Goal: Entertainment & Leisure: Browse casually

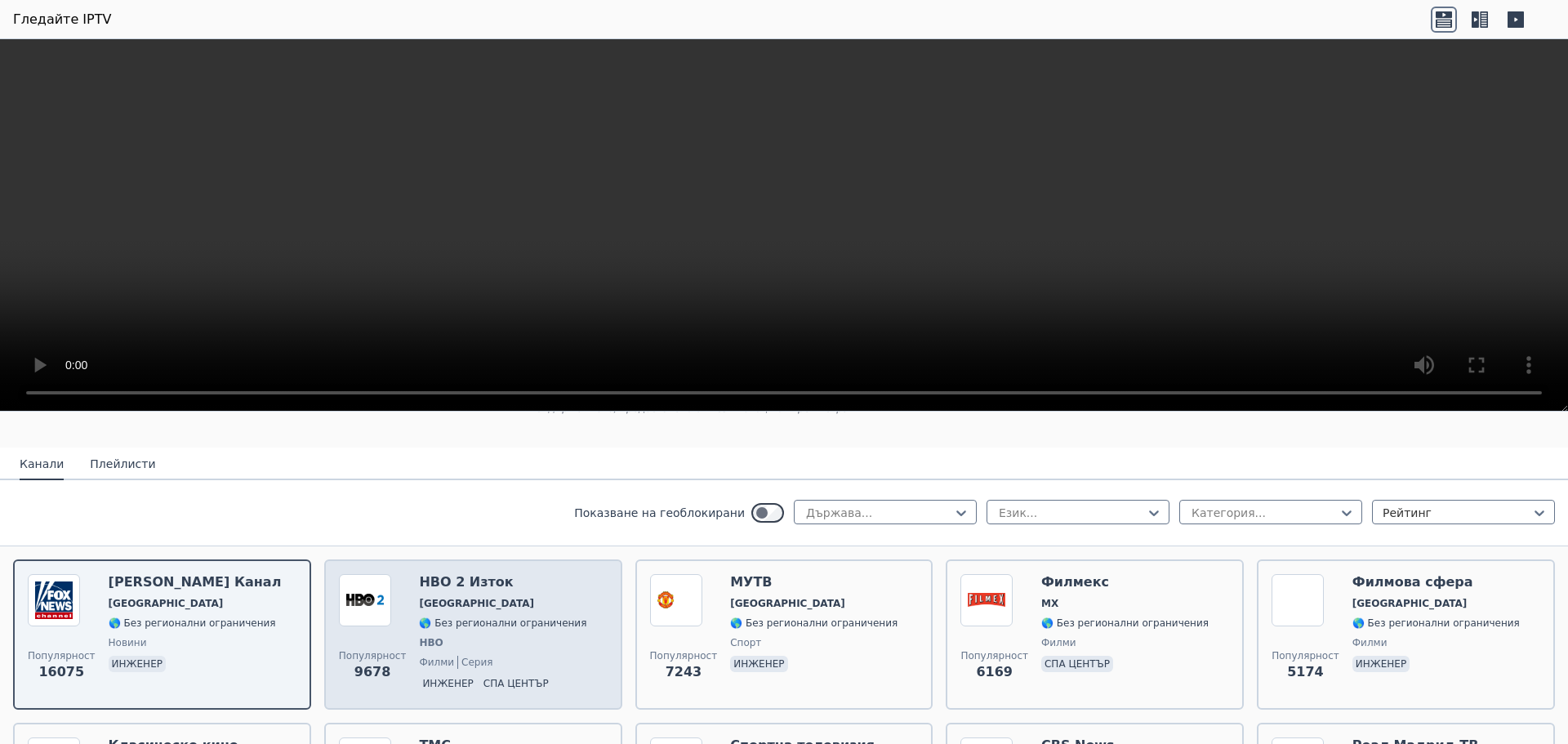
scroll to position [163, 0]
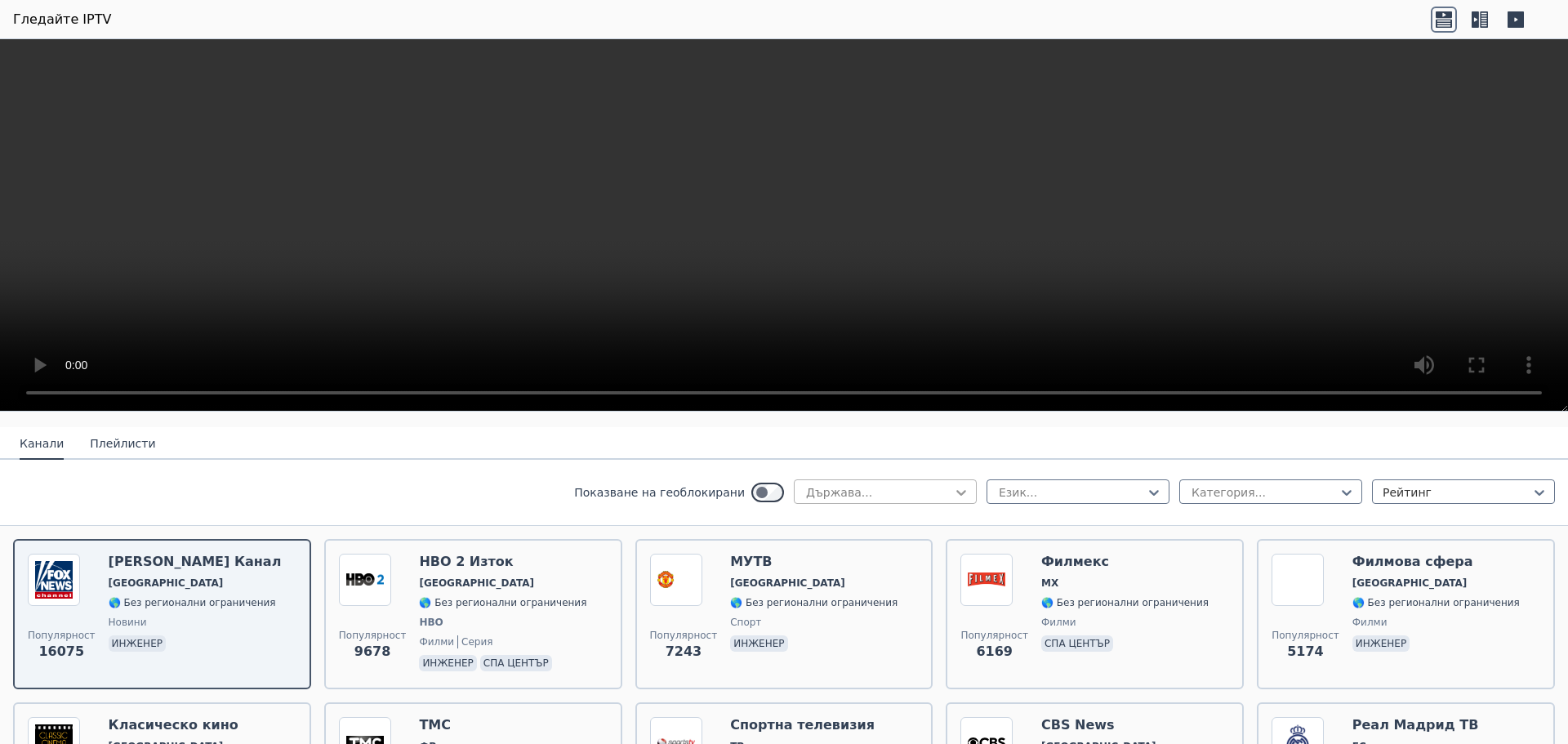
click at [955, 492] on icon at bounding box center [961, 492] width 16 height 16
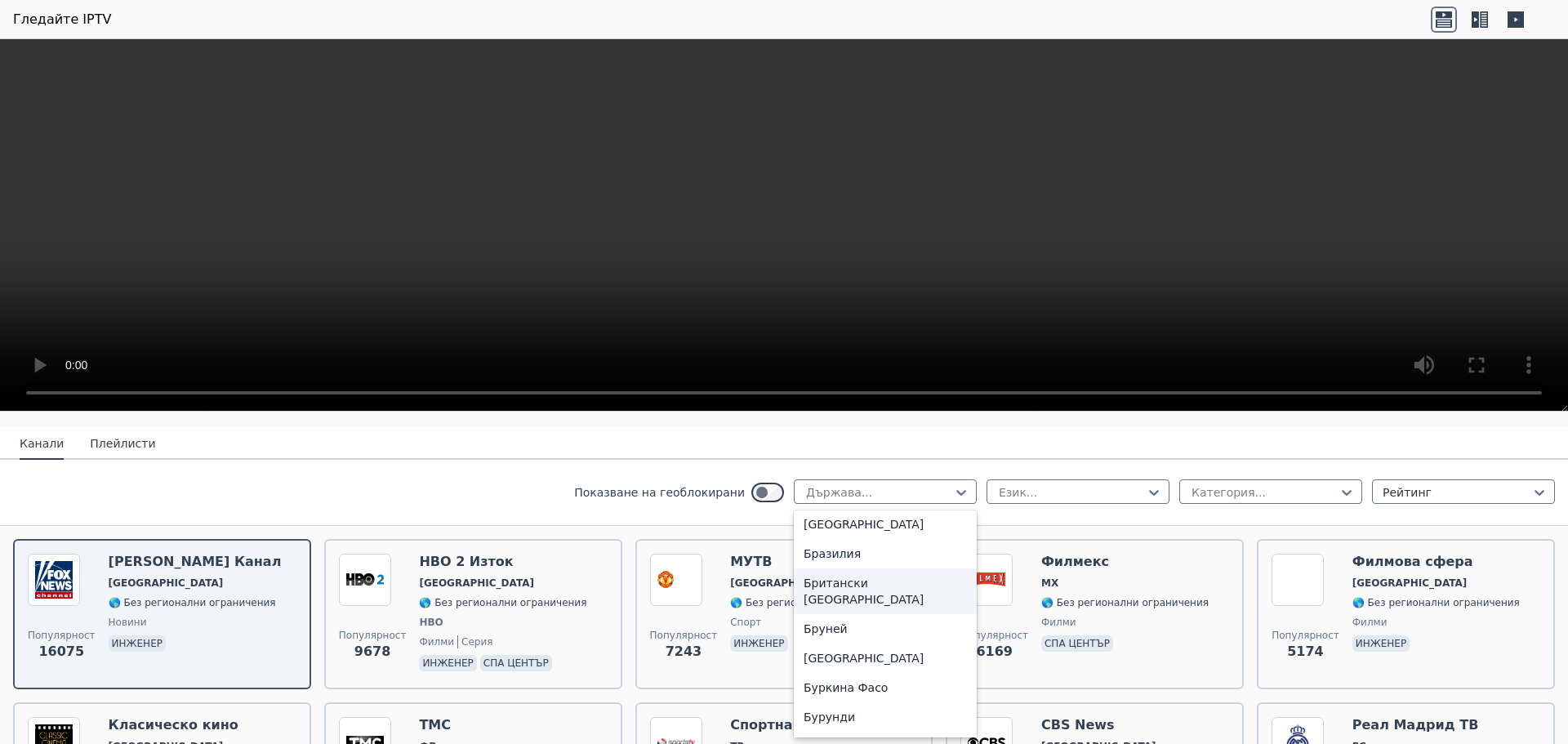
scroll to position [736, 0]
click at [836, 633] on font "[GEOGRAPHIC_DATA]" at bounding box center [863, 634] width 120 height 13
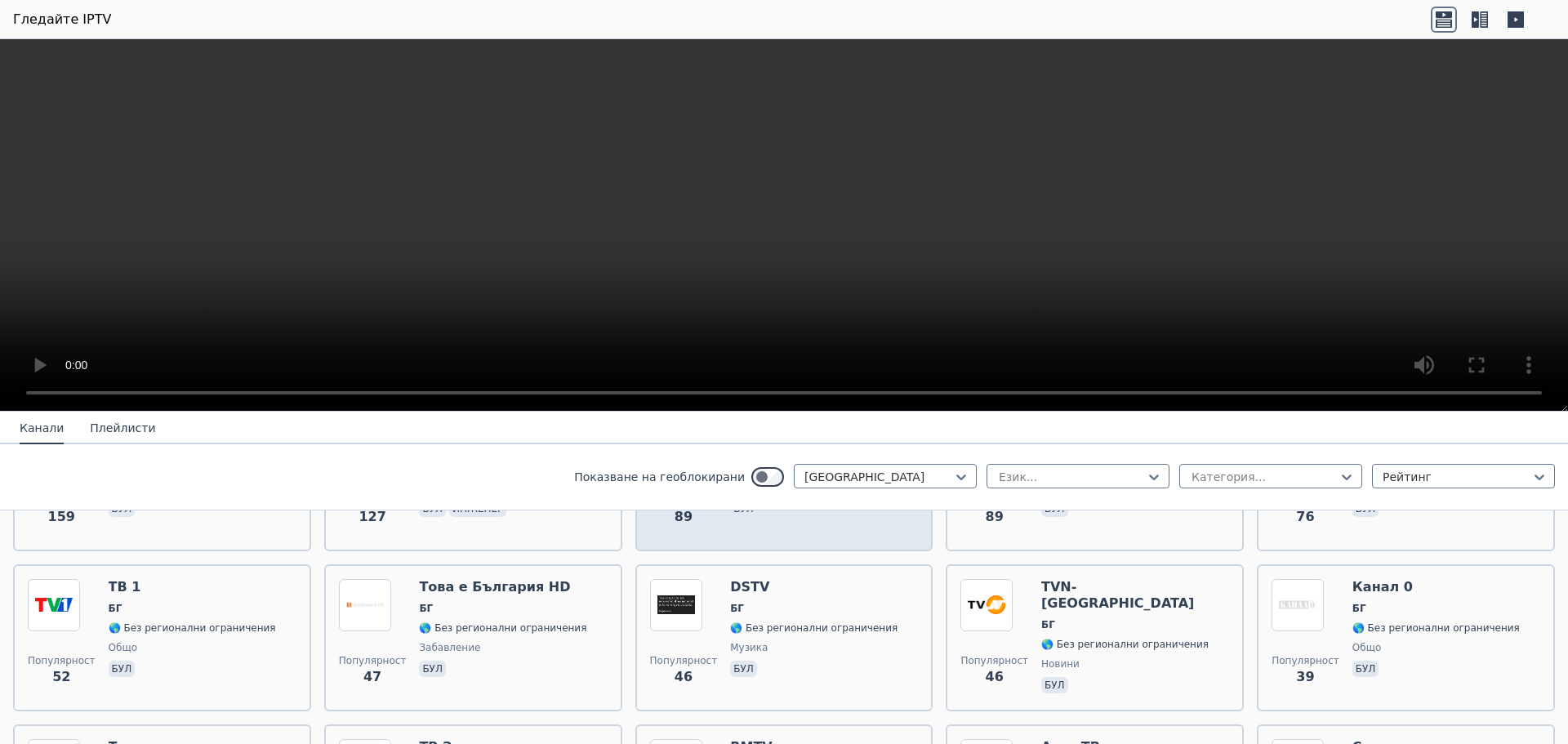
scroll to position [327, 0]
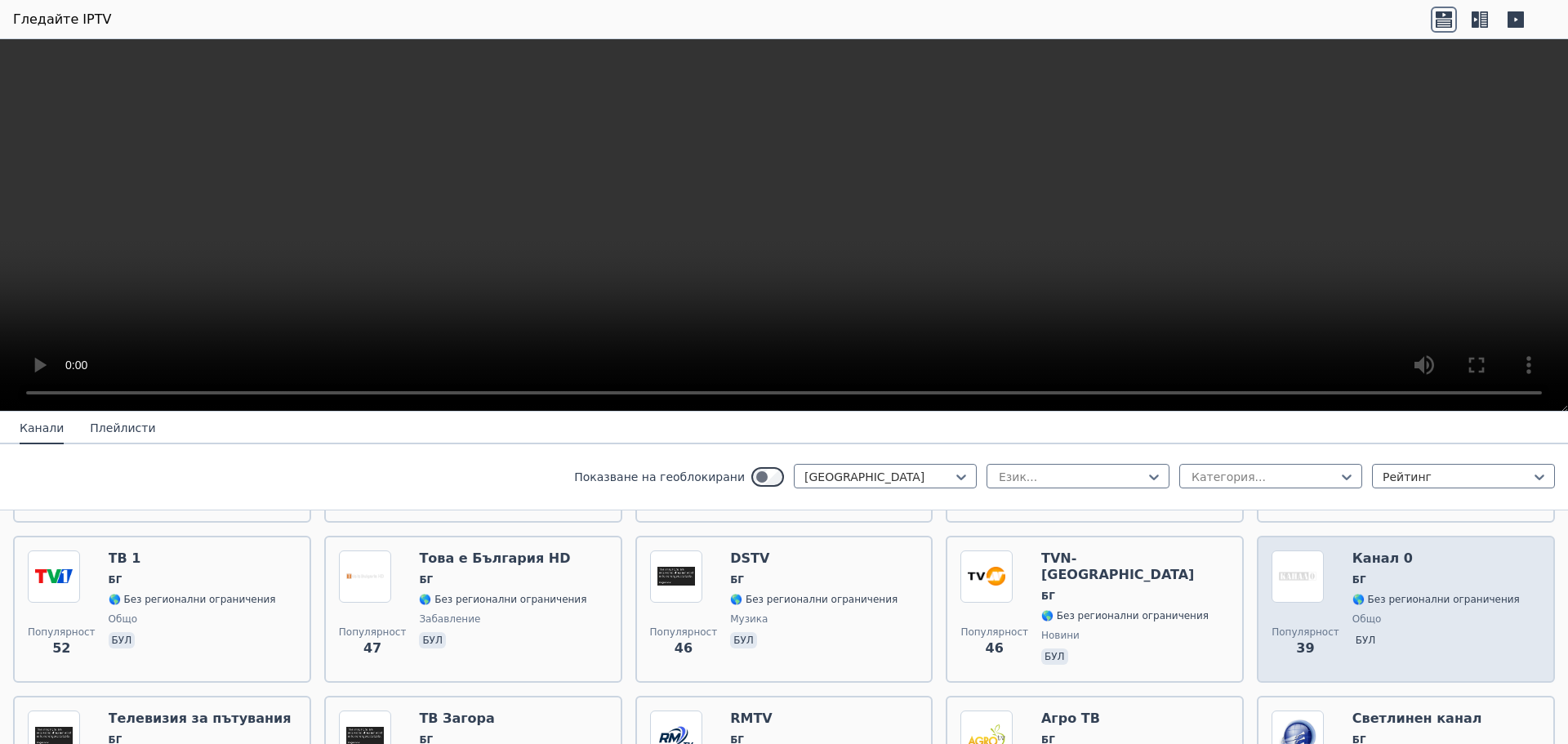
click at [1379, 594] on font "🌎 Без регионални ограничения" at bounding box center [1436, 600] width 167 height 11
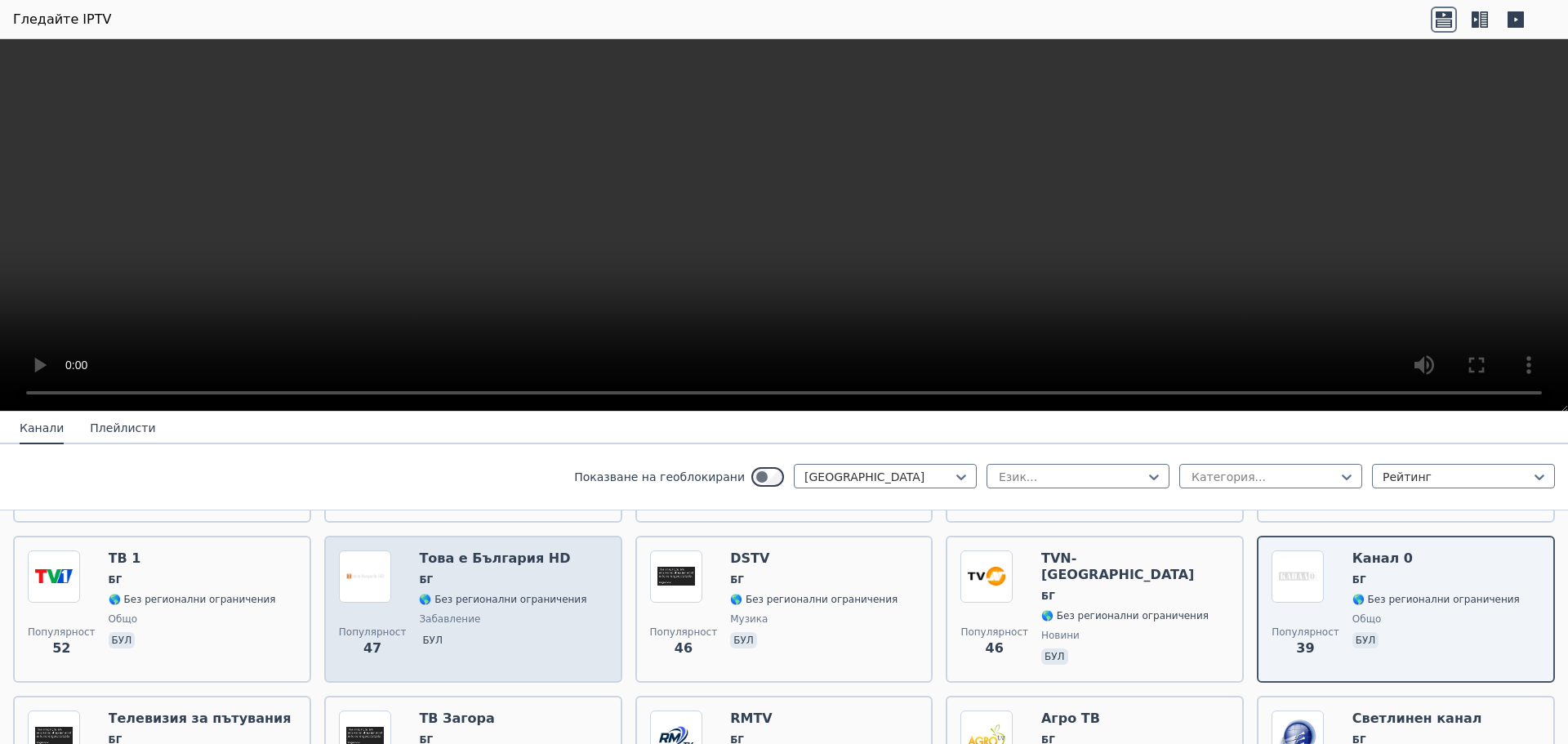
click at [540, 580] on span "БГ" at bounding box center [502, 580] width 167 height 13
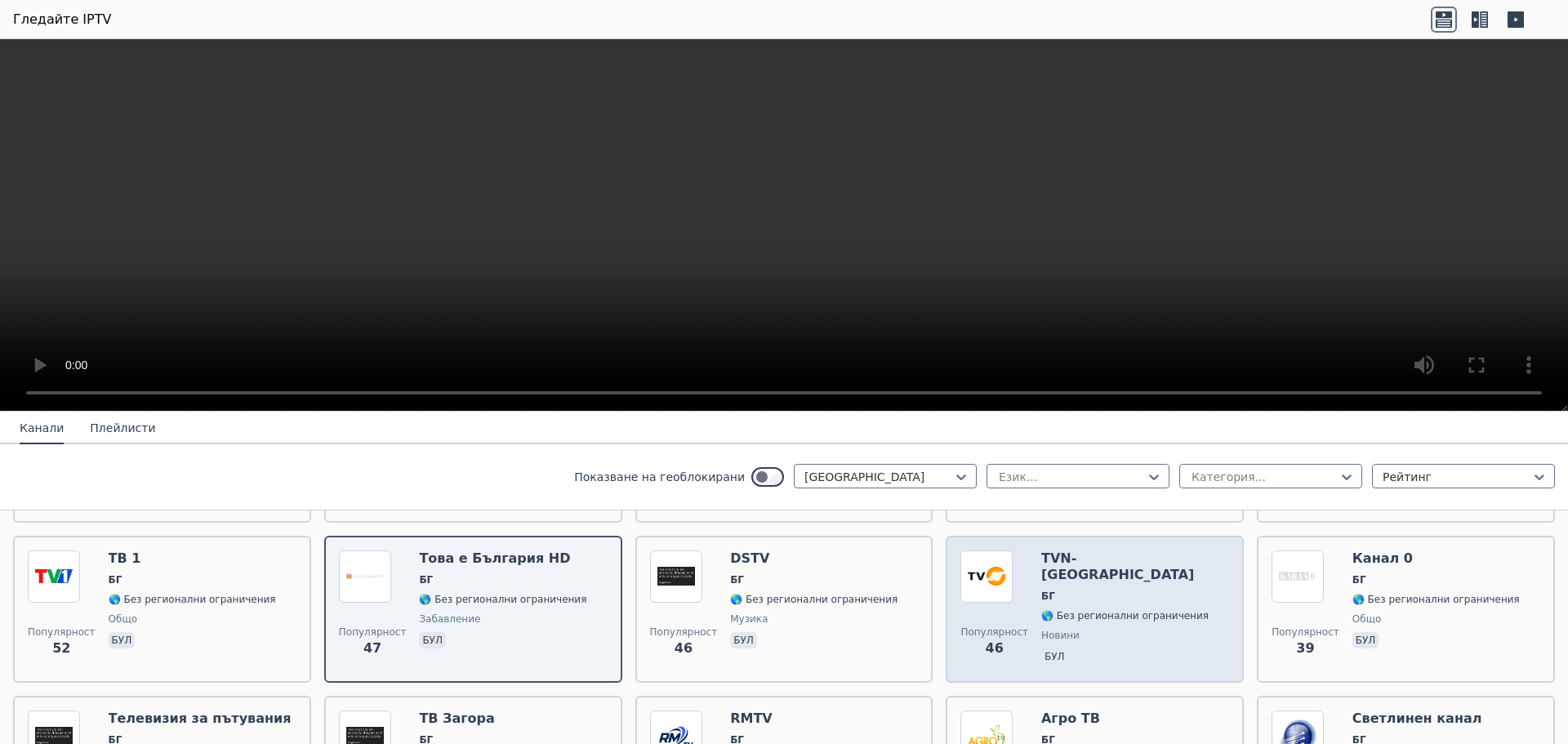
click at [1052, 610] on font "🌎 Без регионални ограничения" at bounding box center [1124, 616] width 167 height 11
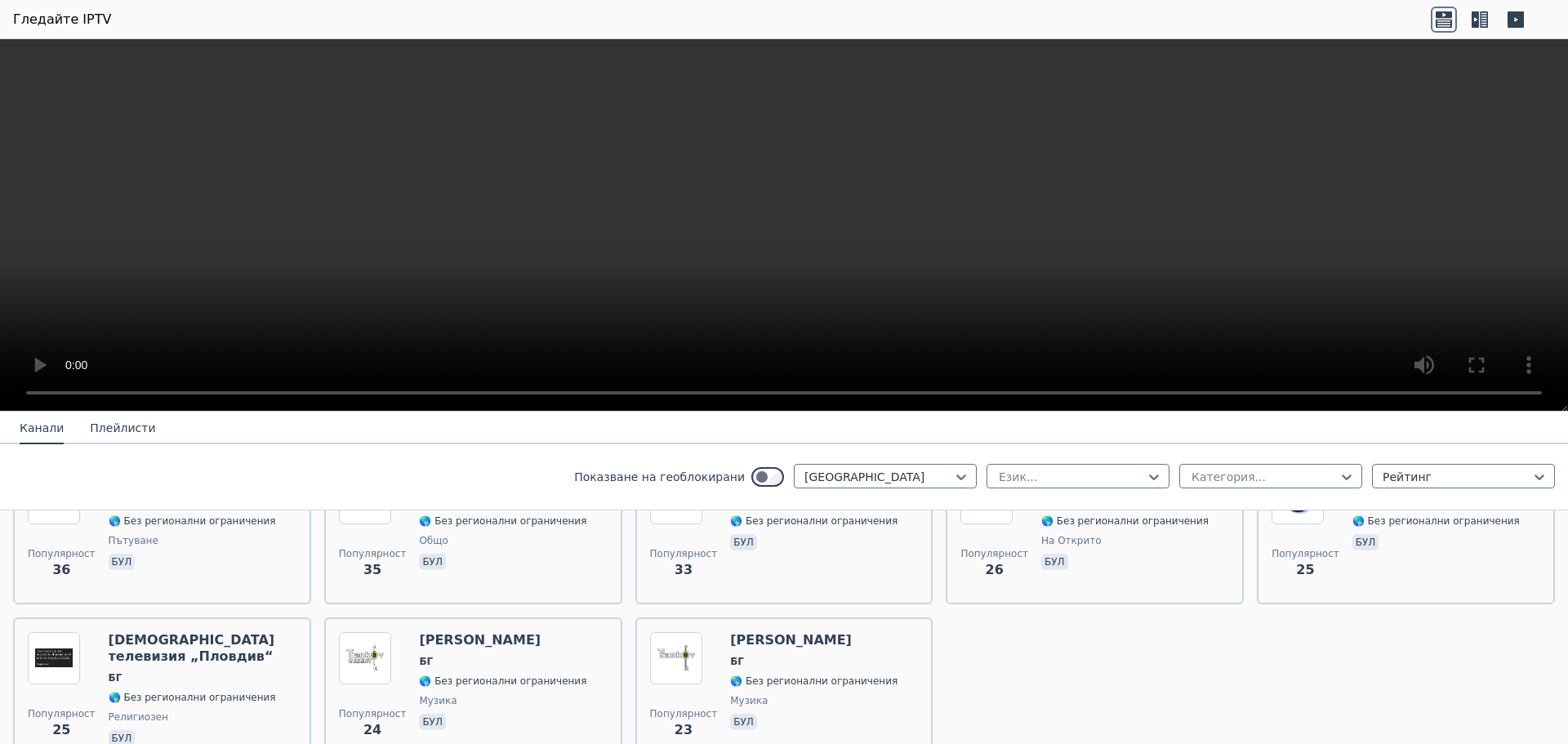
scroll to position [572, 0]
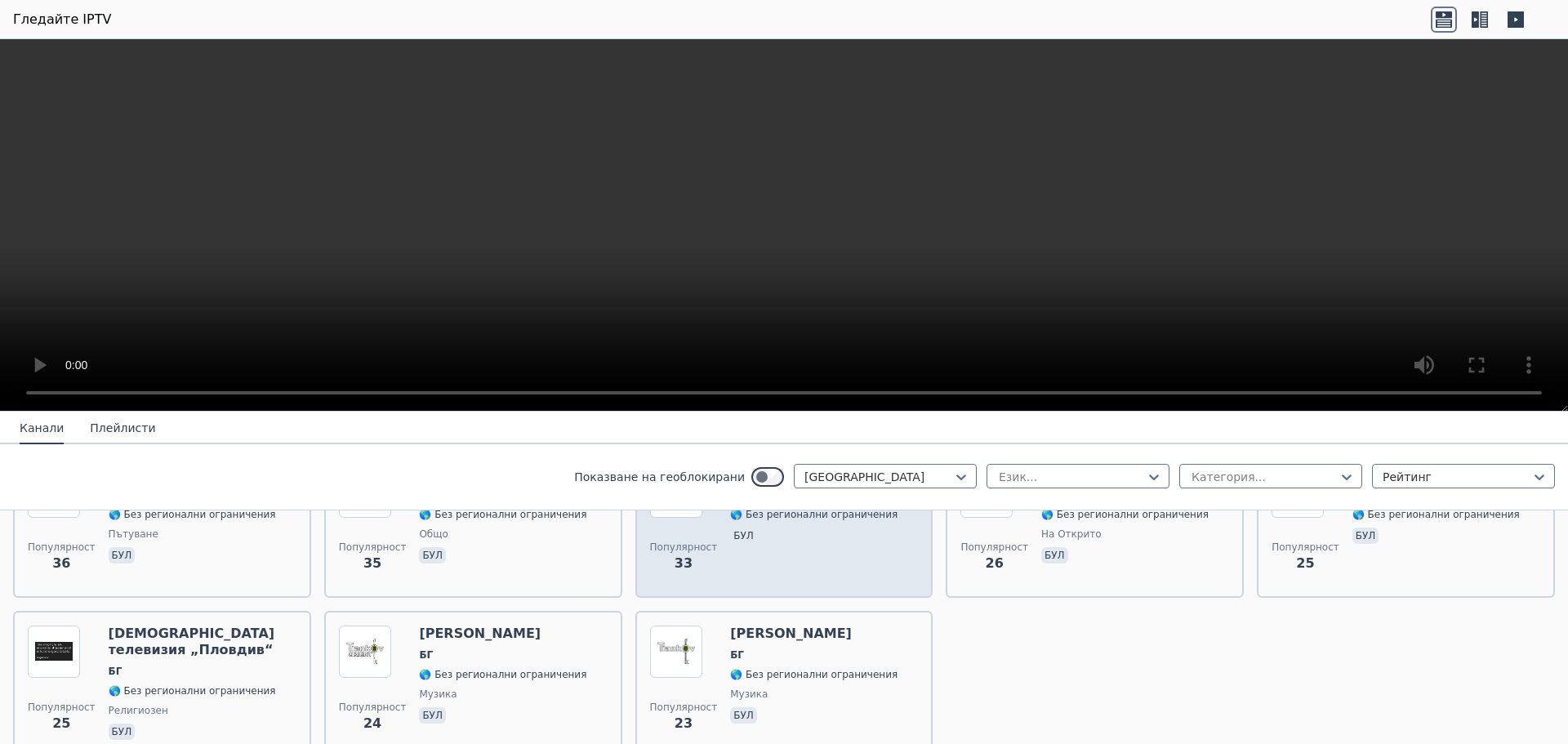
click at [789, 538] on span "бул" at bounding box center [814, 537] width 167 height 20
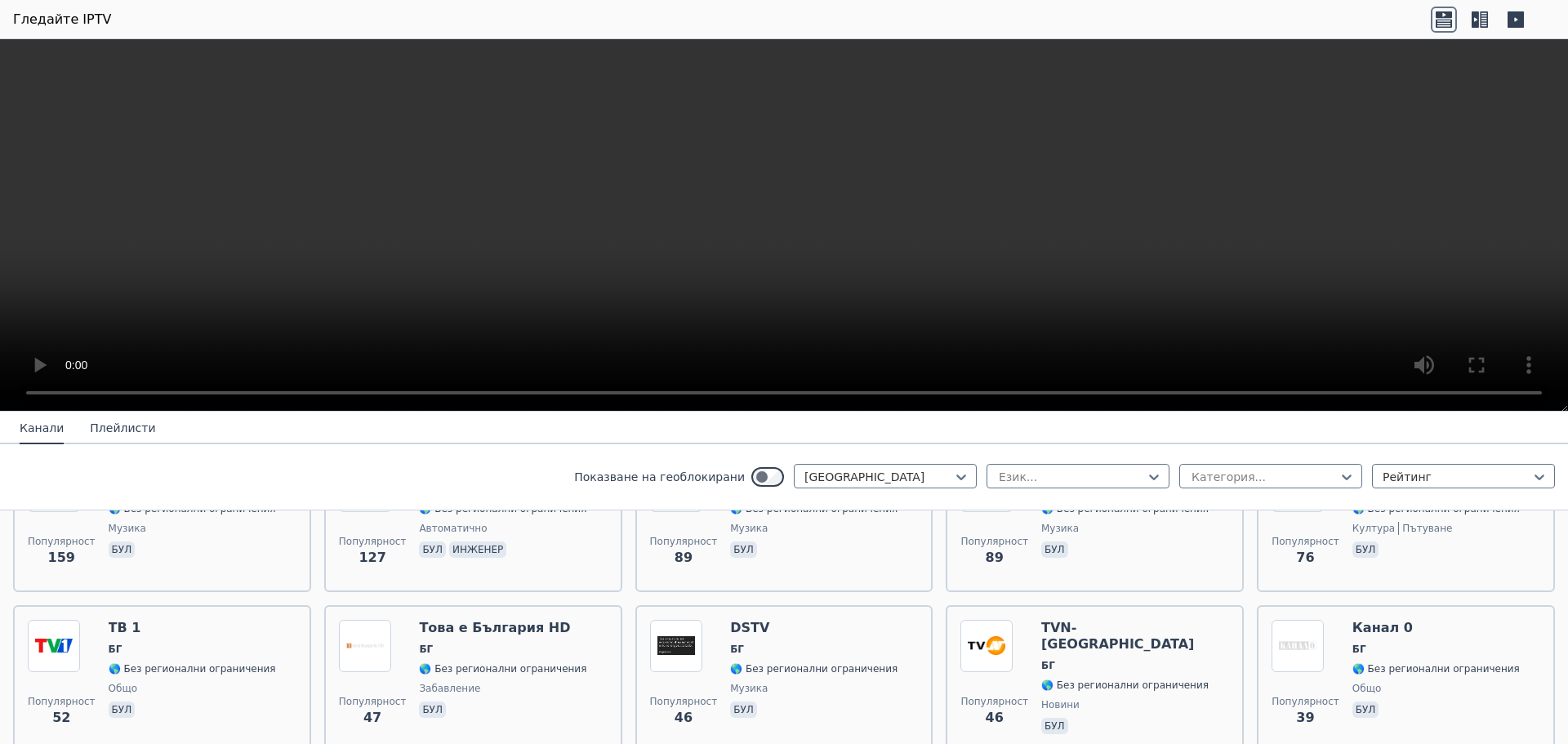
scroll to position [245, 0]
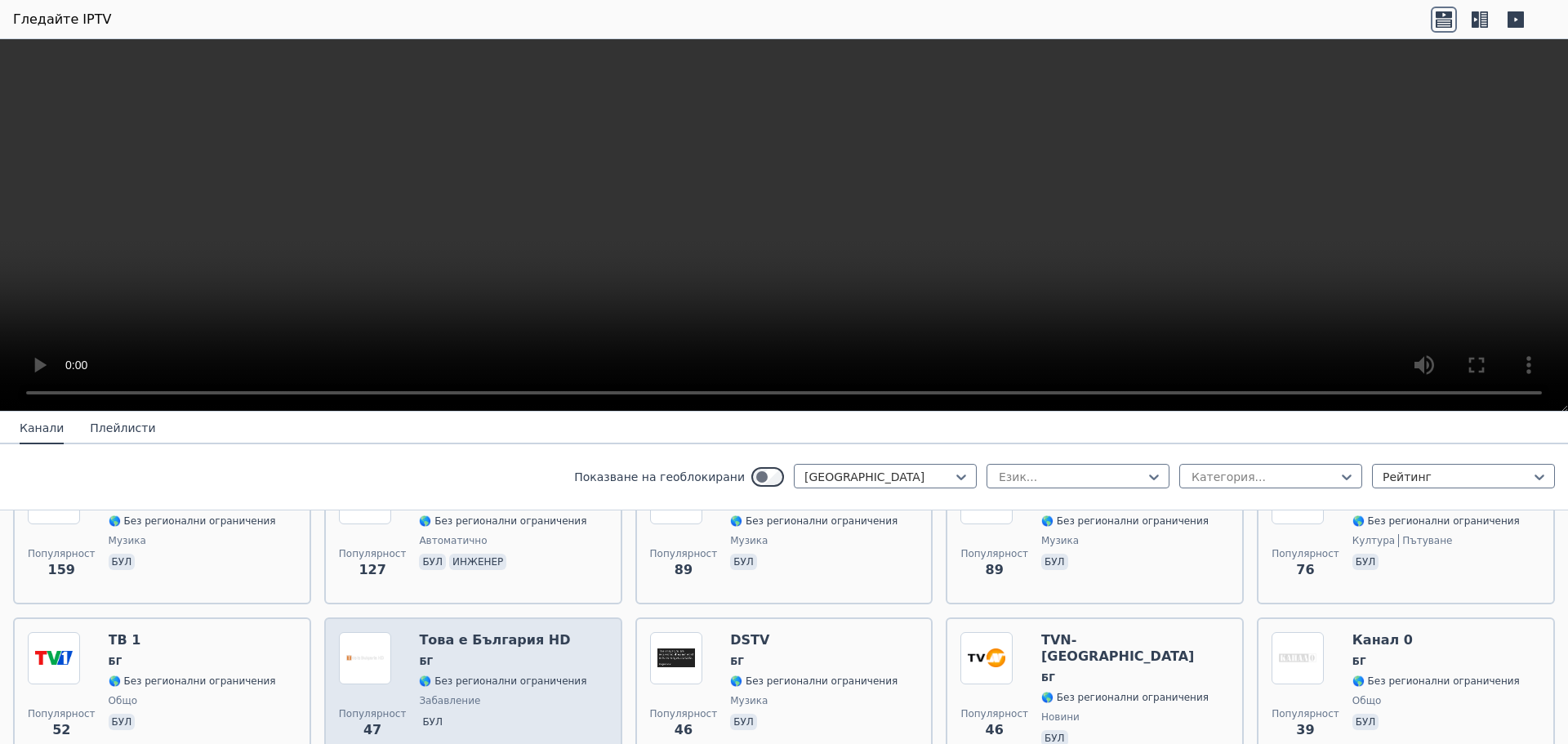
click at [487, 660] on span "БГ" at bounding box center [502, 662] width 167 height 13
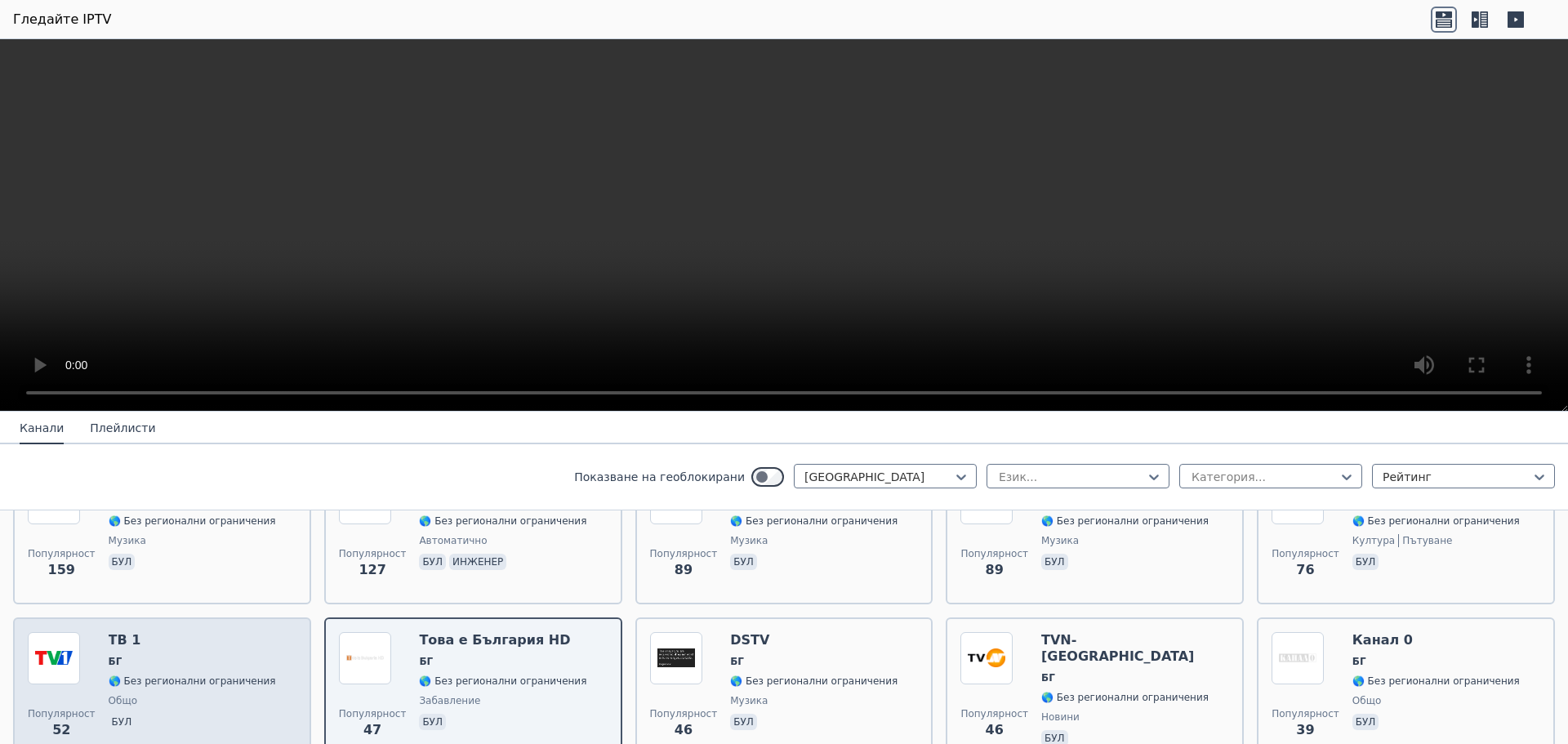
click at [154, 685] on font "🌎 Без регионални ограничения" at bounding box center [192, 682] width 167 height 11
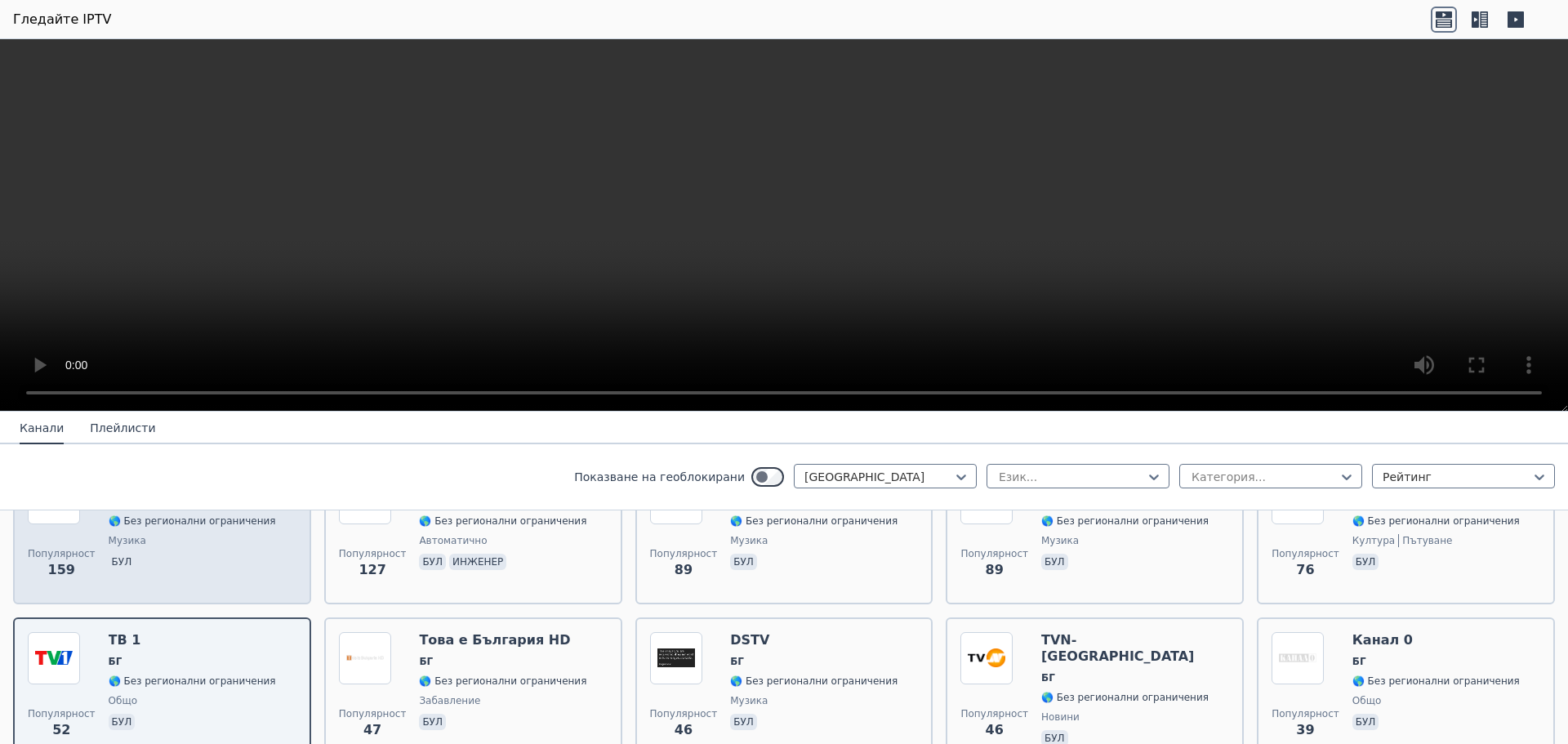
click at [211, 543] on span "музика" at bounding box center [192, 541] width 167 height 13
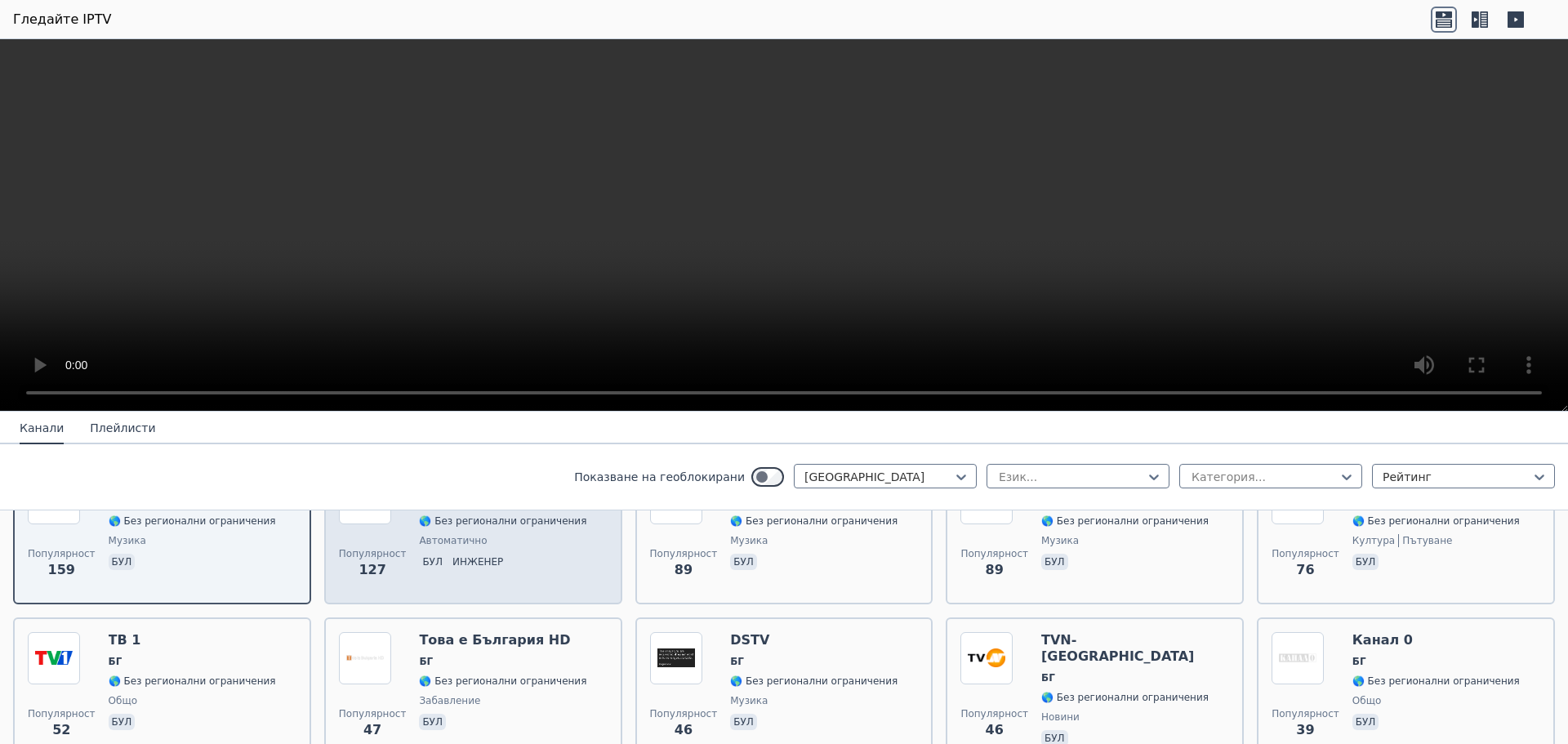
click at [479, 552] on div "100% Авто Мото ТВ БГ 🌎 Без регионални ограничения автоматично бул инженер" at bounding box center [502, 531] width 167 height 118
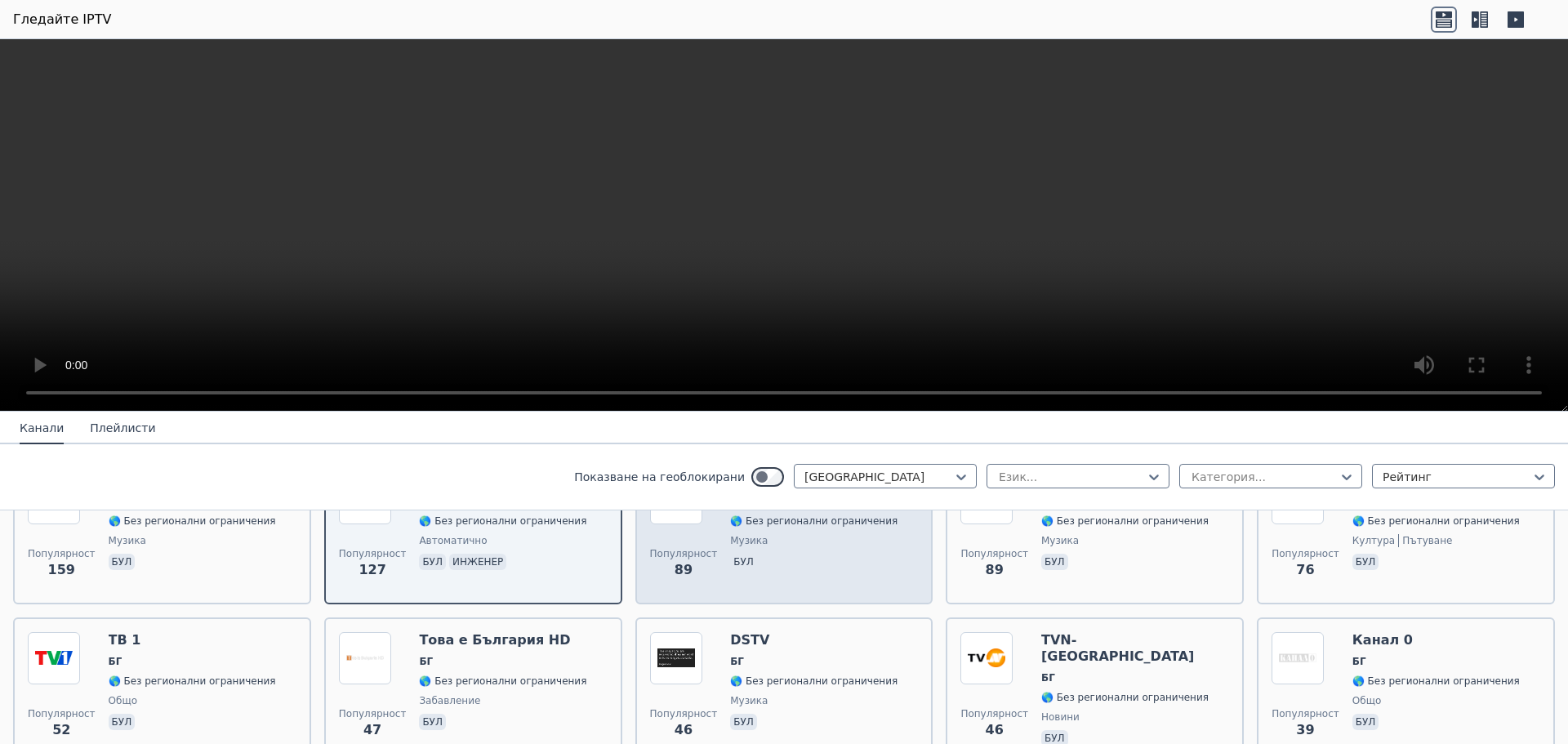
click at [781, 555] on span "бул" at bounding box center [814, 564] width 167 height 20
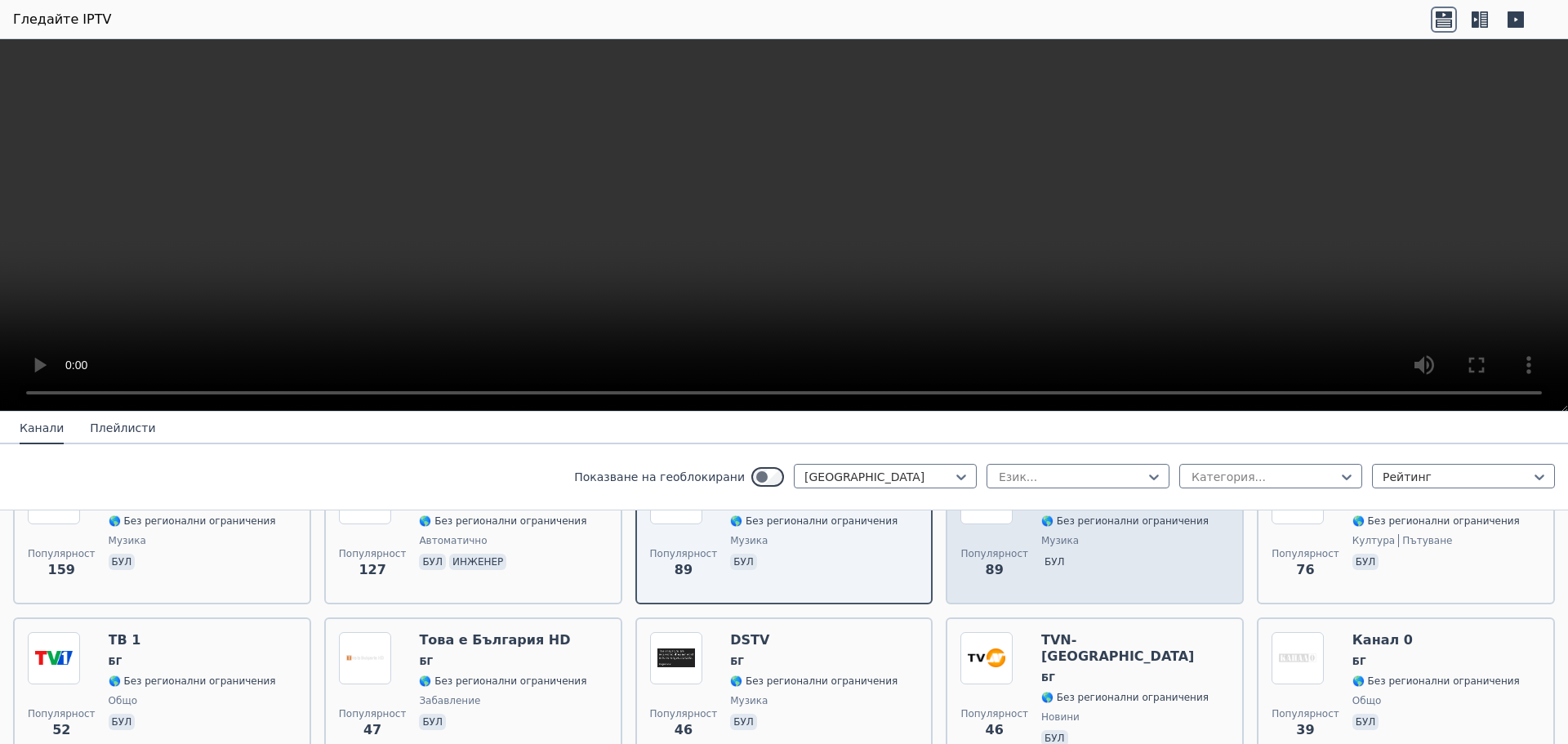
click at [1095, 554] on span "бул" at bounding box center [1124, 564] width 167 height 20
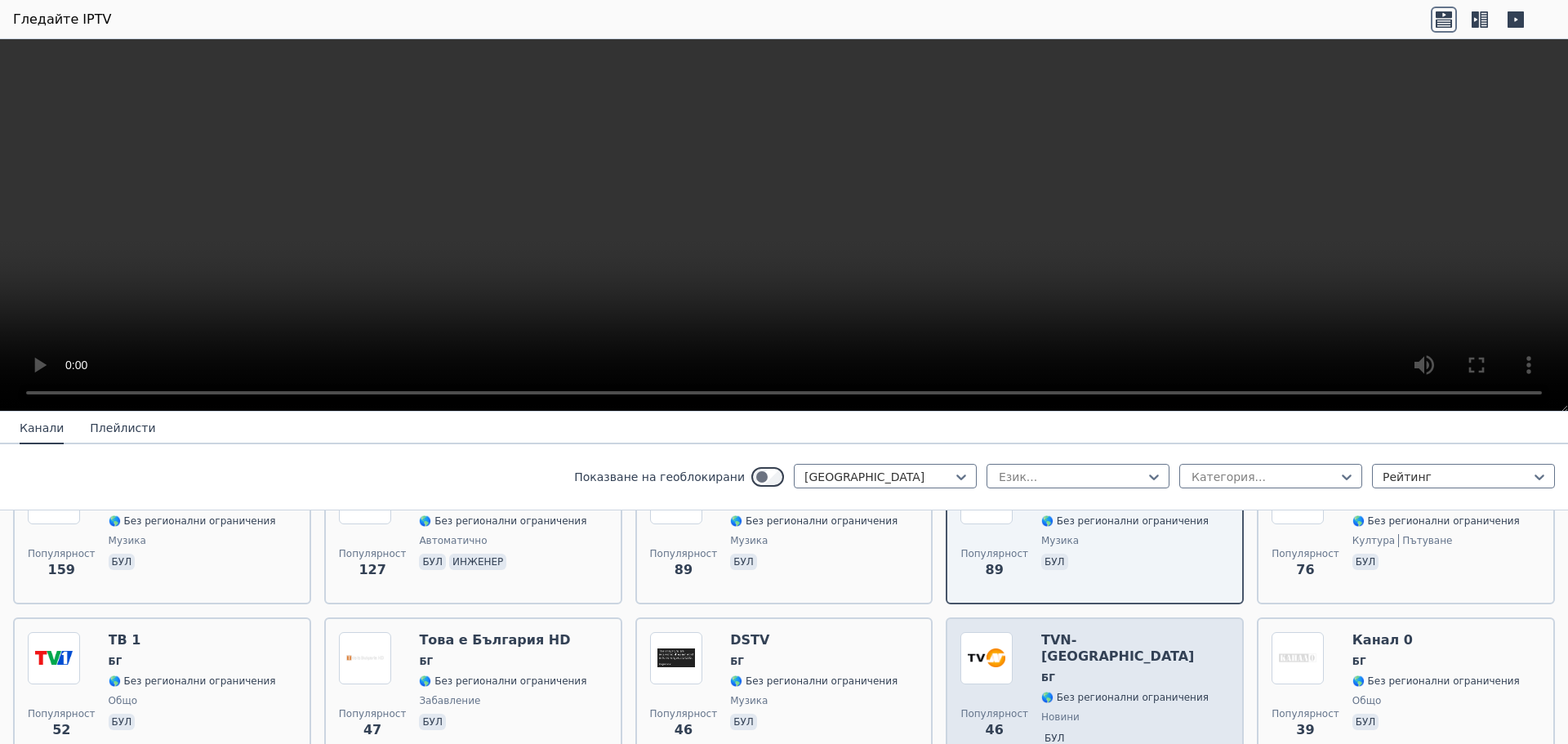
click at [1110, 652] on div "TVN-[GEOGRAPHIC_DATA] БГ 🌎 Без регионални ограничения новини бул" at bounding box center [1135, 691] width 188 height 118
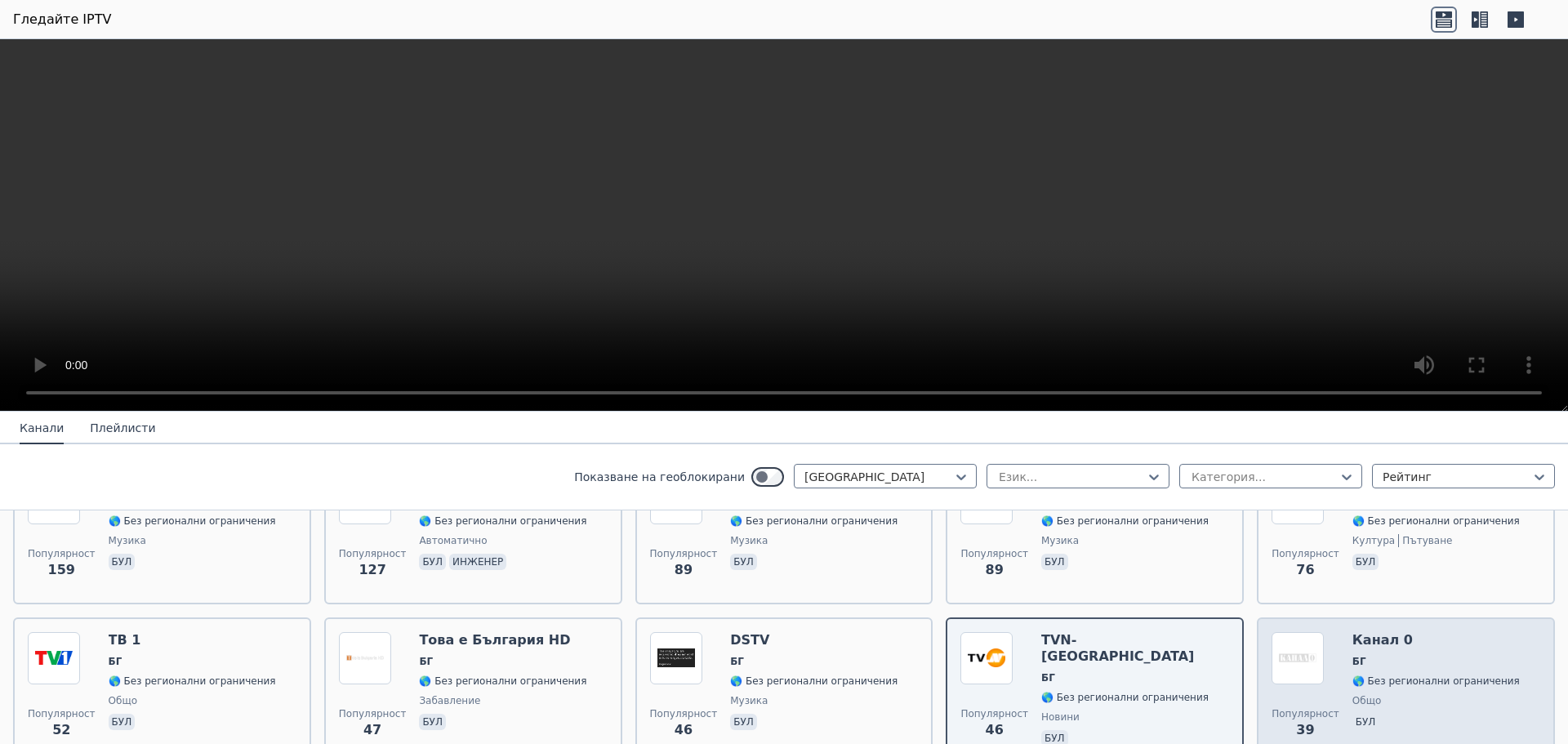
click at [1353, 651] on div "Канал 0 БГ 🌎 Без регионални ограничения общо бул" at bounding box center [1436, 691] width 167 height 118
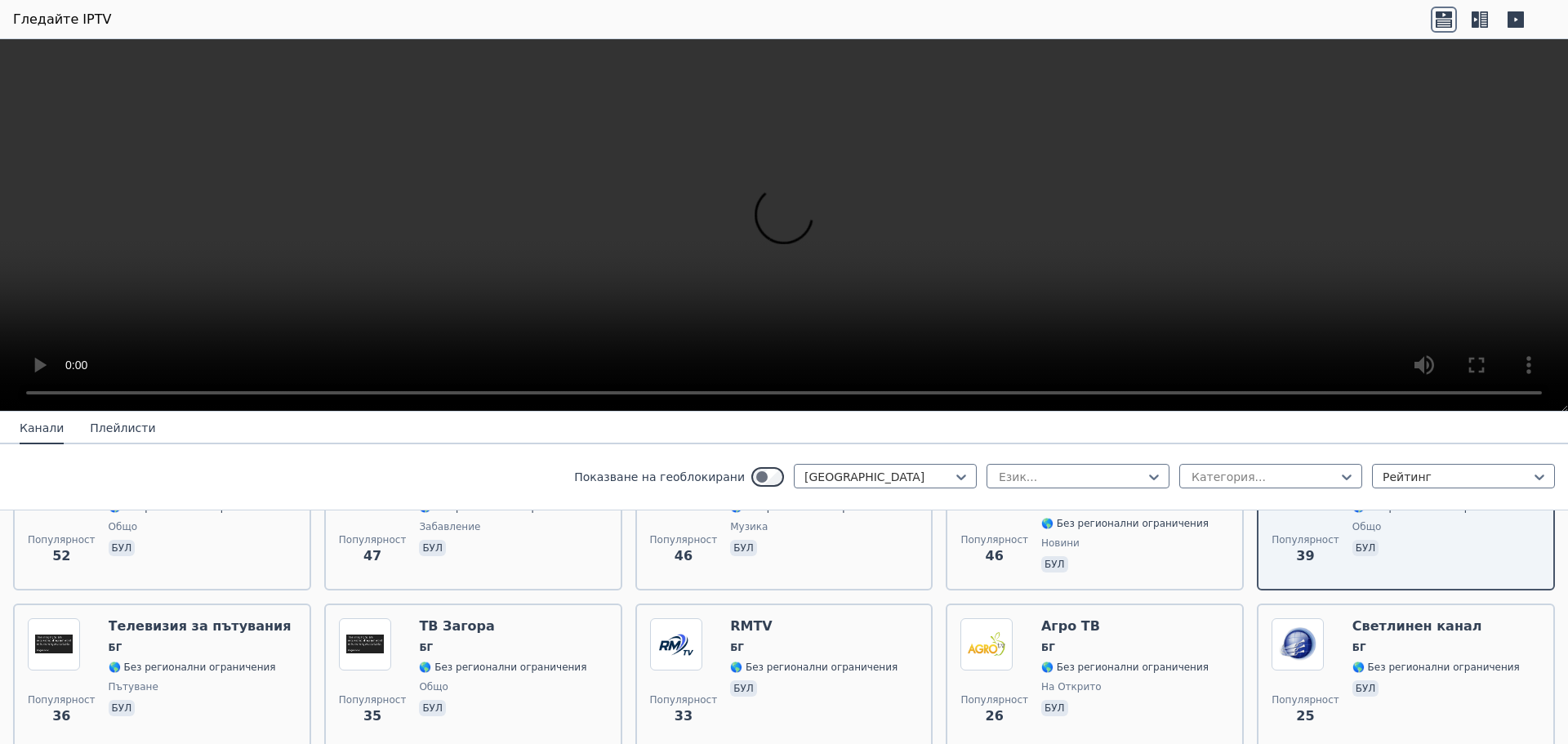
scroll to position [409, 0]
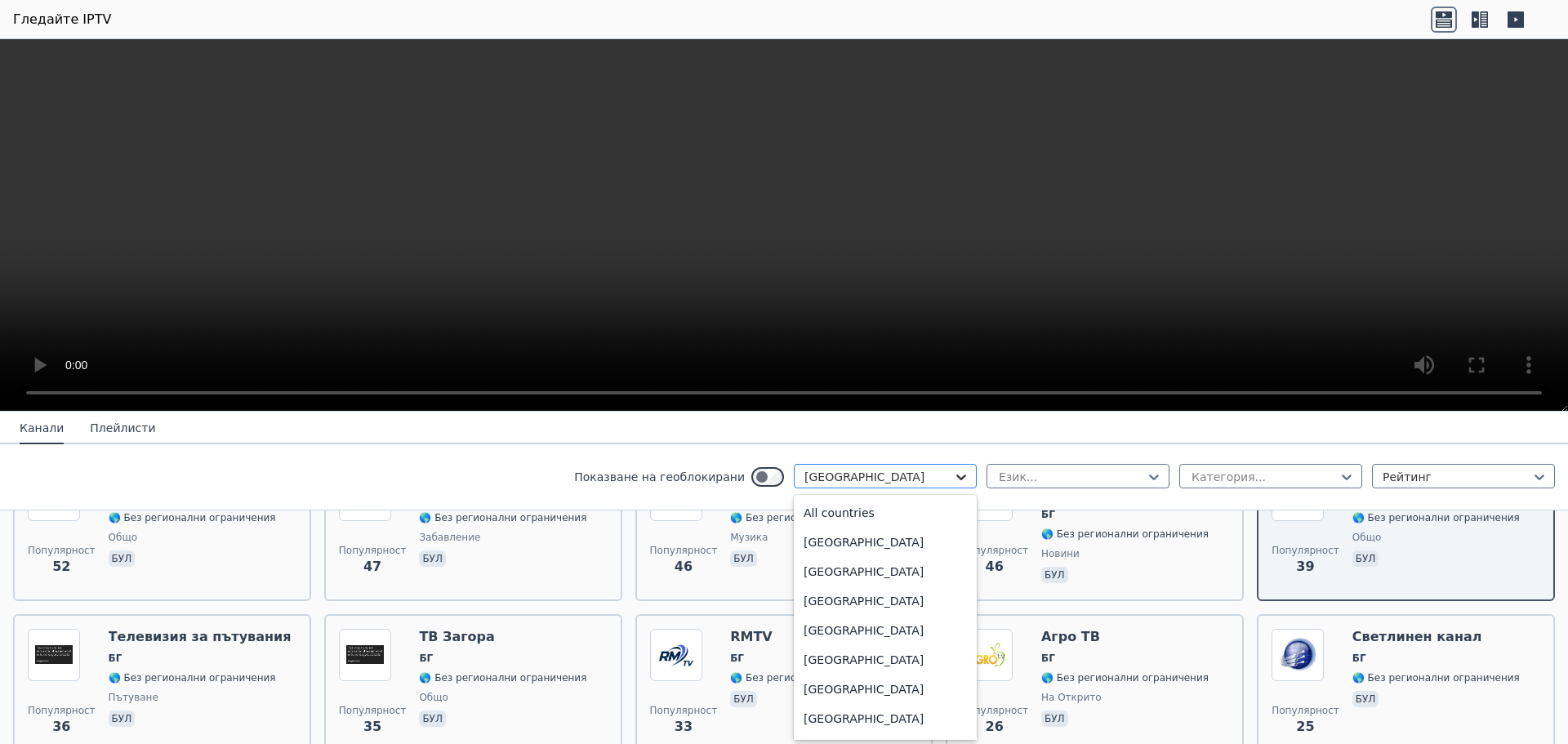
click at [953, 481] on icon at bounding box center [961, 477] width 16 height 16
click at [852, 510] on font "Всички държави" at bounding box center [853, 513] width 101 height 13
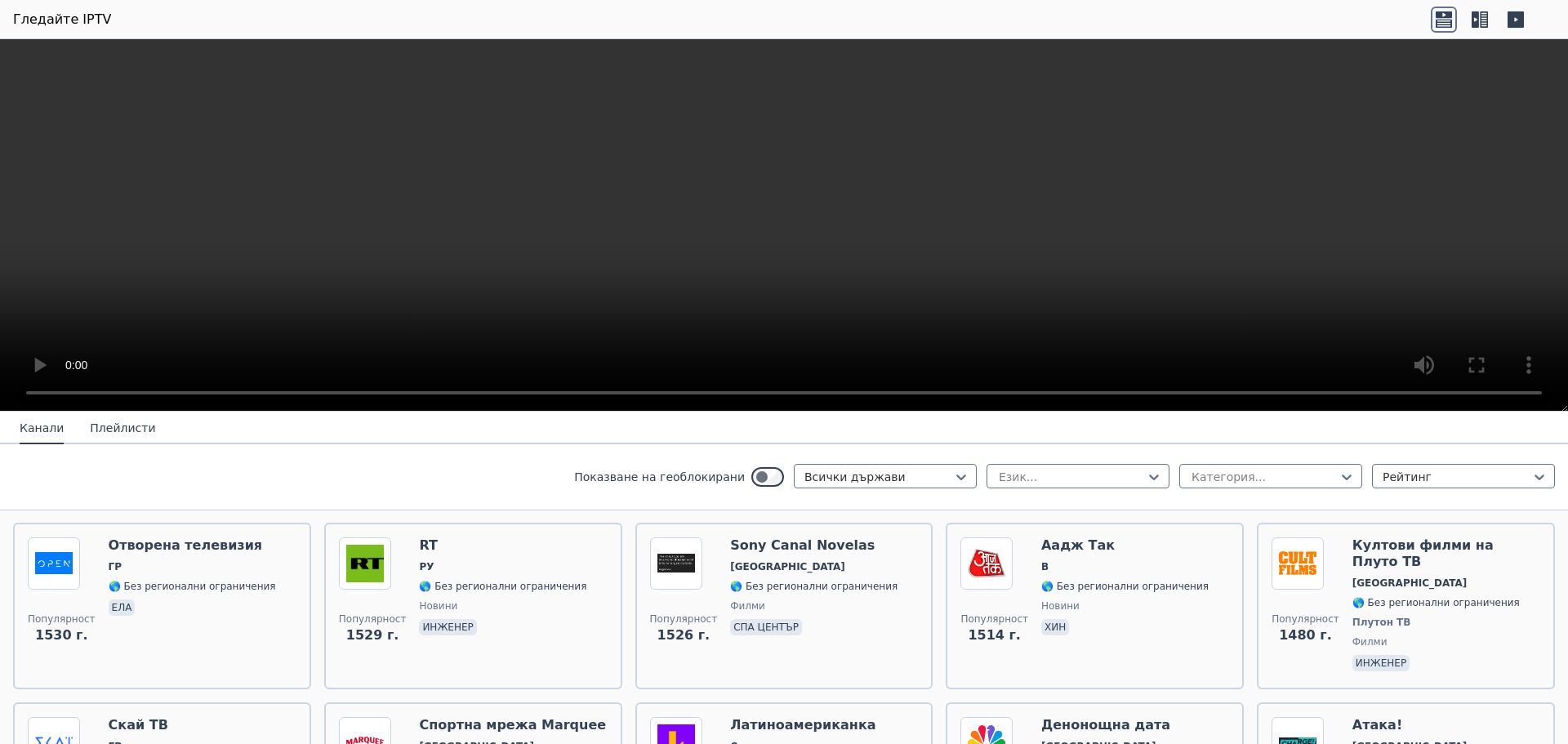
scroll to position [1307, 0]
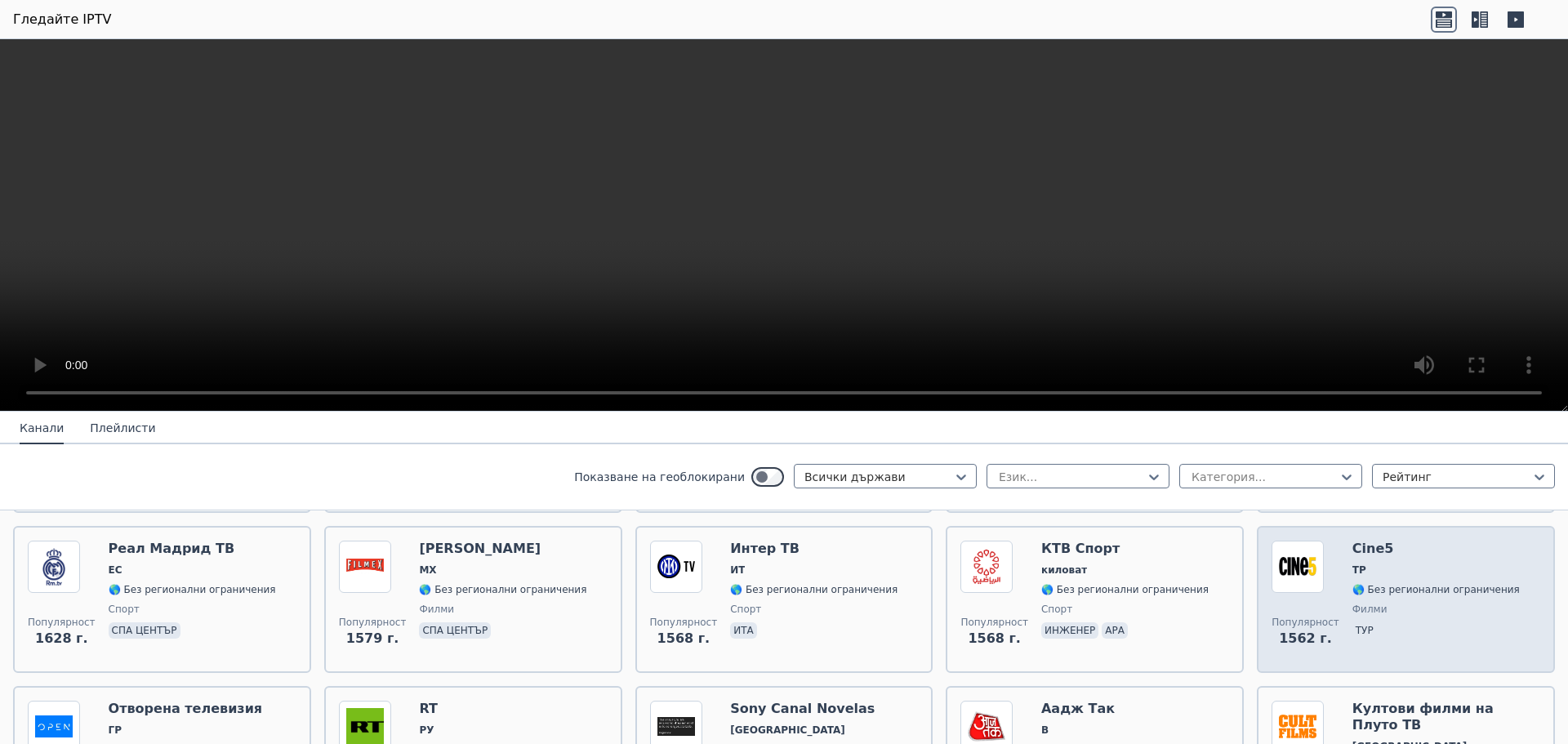
click at [1398, 579] on div "Cine5 ТР 🌎 Без регионални ограничения филми тур" at bounding box center [1436, 600] width 167 height 118
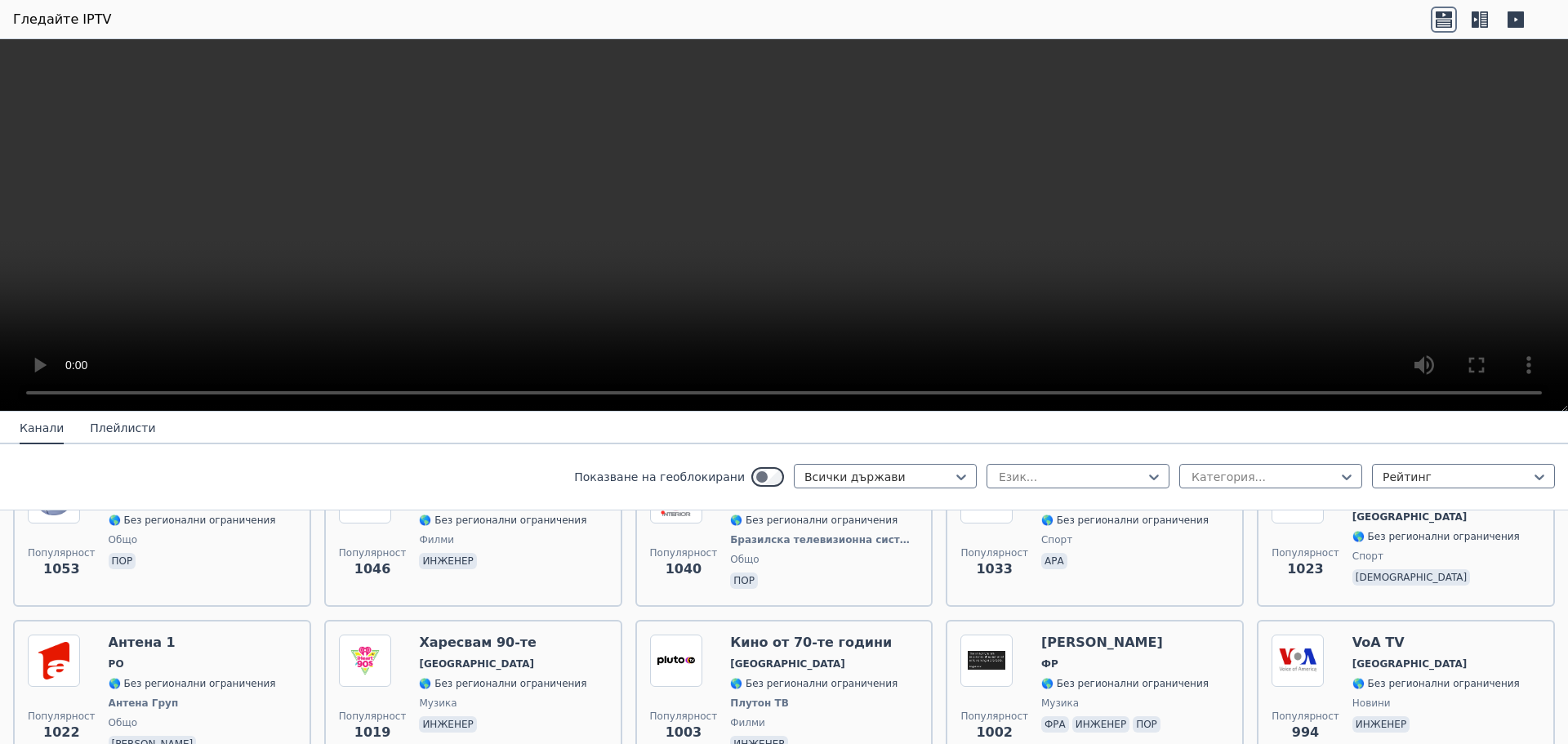
scroll to position [2532, 0]
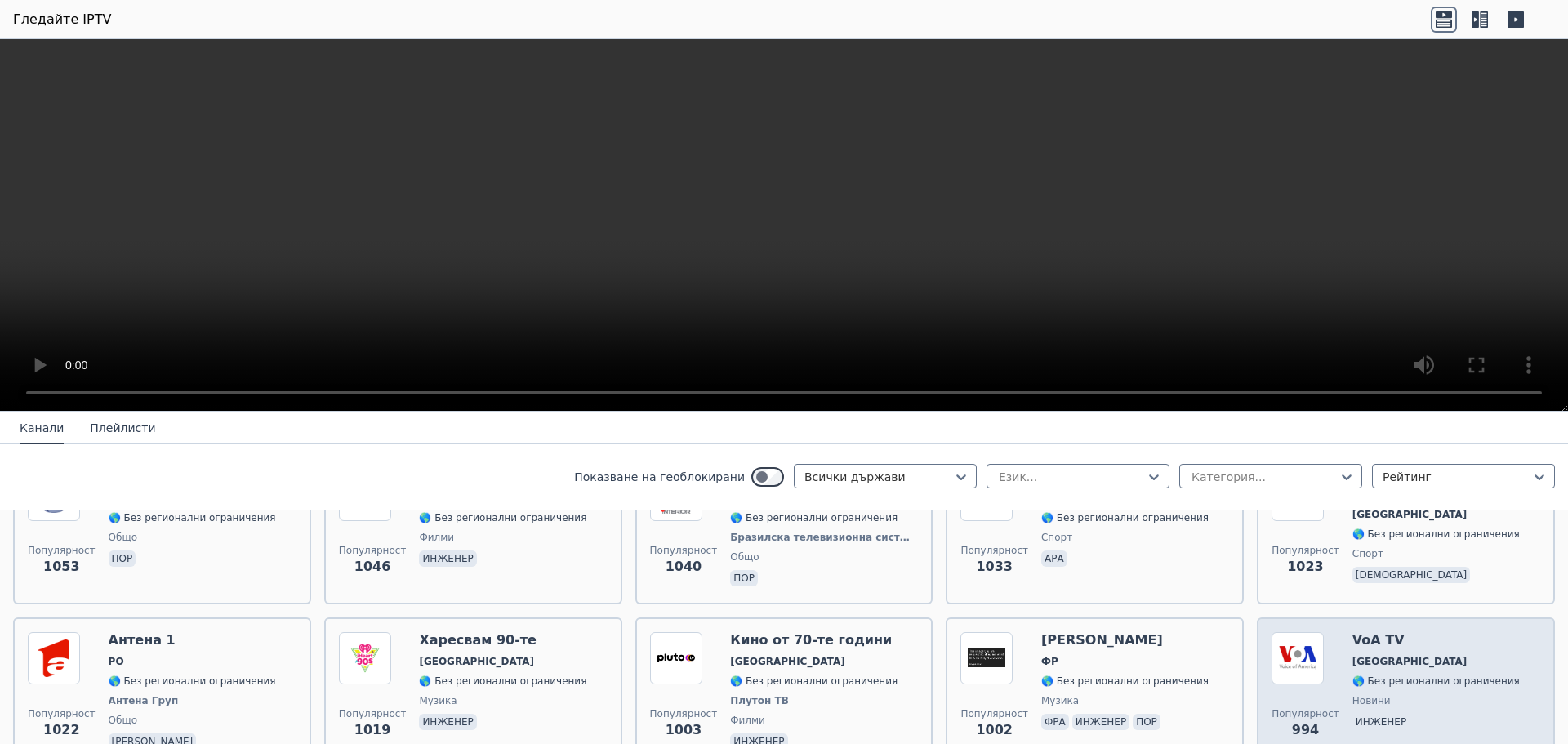
click at [1374, 633] on h6 "VoA TV" at bounding box center [1436, 640] width 167 height 16
click at [1374, 633] on h6 "VoA TV" at bounding box center [1436, 640] width 167 height 16
